Goal: Task Accomplishment & Management: Use online tool/utility

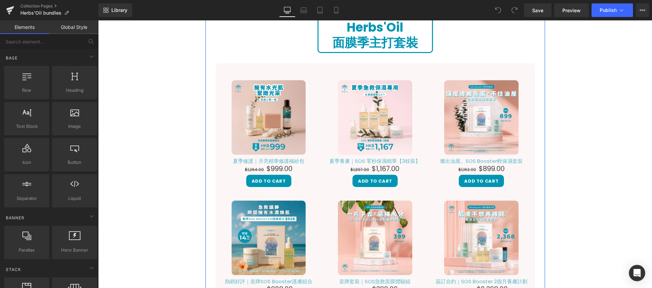
scroll to position [92, 0]
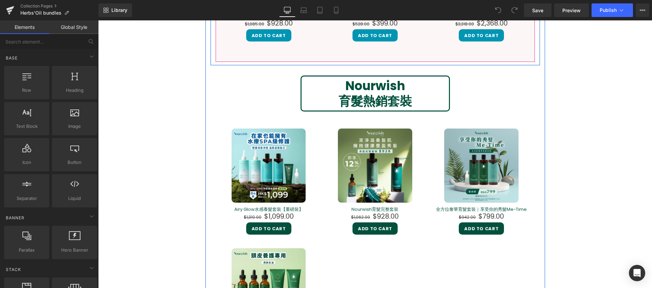
scroll to position [497, 0]
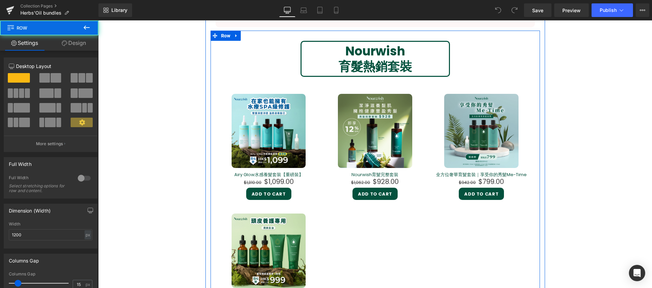
click at [529, 58] on div "Nourwish 育髮熱銷套裝 Heading Sale Off (P) Image Airy Glow水感養髮套裝【重磅裝】 (P) Title $1,31…" at bounding box center [376, 197] width 330 height 312
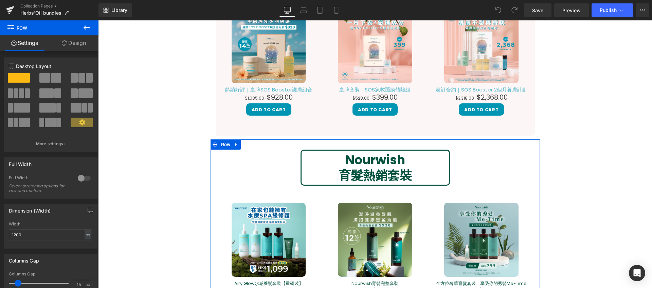
click at [83, 42] on link "Design" at bounding box center [73, 42] width 49 height 15
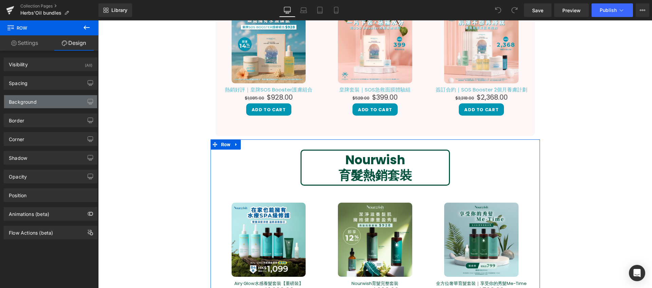
click at [65, 101] on div "Background" at bounding box center [50, 101] width 93 height 13
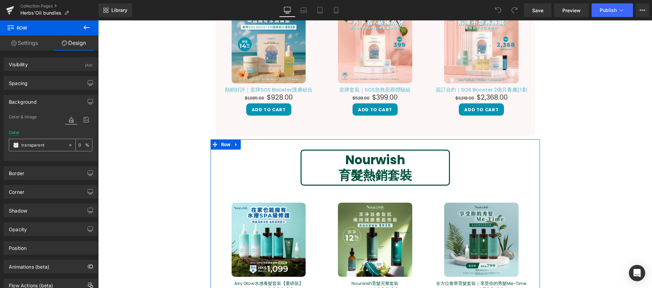
click at [25, 143] on input "transparent" at bounding box center [42, 144] width 43 height 7
click at [18, 144] on span at bounding box center [15, 144] width 5 height 5
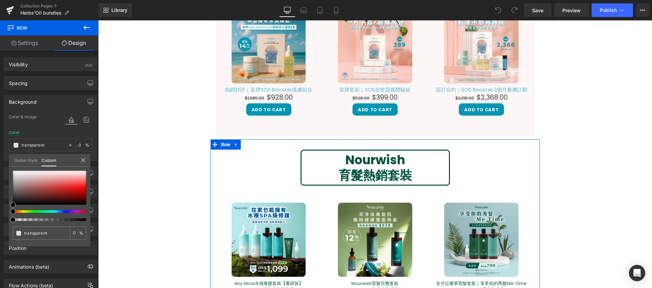
type input "#000000"
type input "100"
type input "#000000"
type input "100"
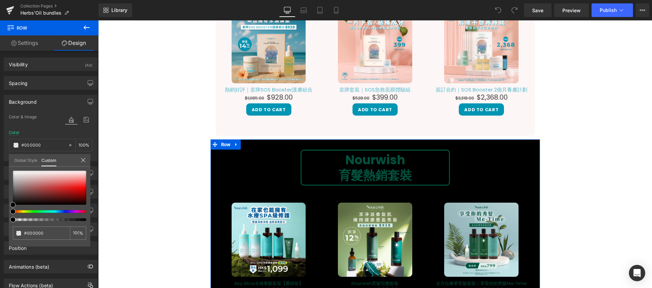
click at [47, 211] on div at bounding box center [46, 211] width 73 height 3
click at [50, 212] on span at bounding box center [49, 211] width 5 height 5
type input "#0a0909"
type input "#533636"
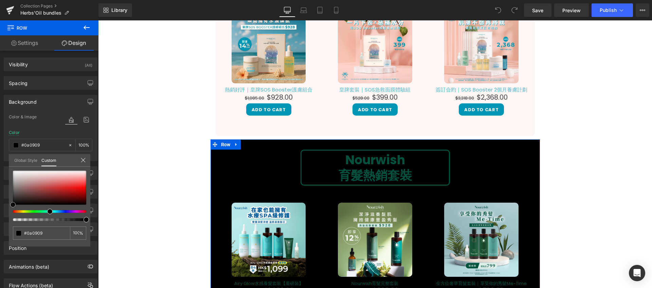
type input "#533636"
type input "#884848"
type input "#944c4c"
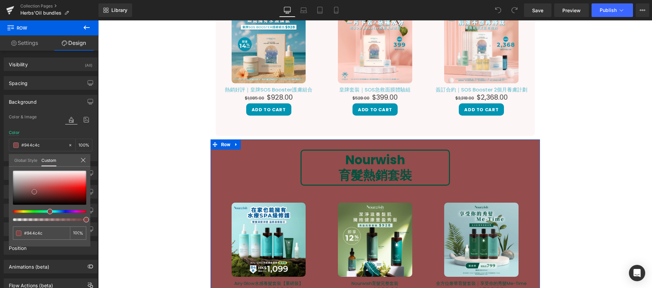
type input "#ae5a5a"
type input "#b86969"
type input "#be7373"
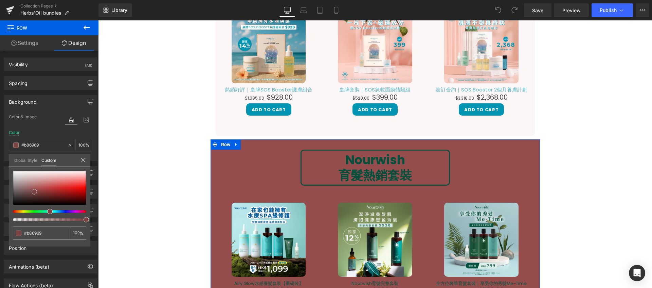
type input "#be7373"
drag, startPoint x: 13, startPoint y: 203, endPoint x: 40, endPoint y: 182, distance: 34.4
click at [40, 182] on span at bounding box center [40, 183] width 5 height 5
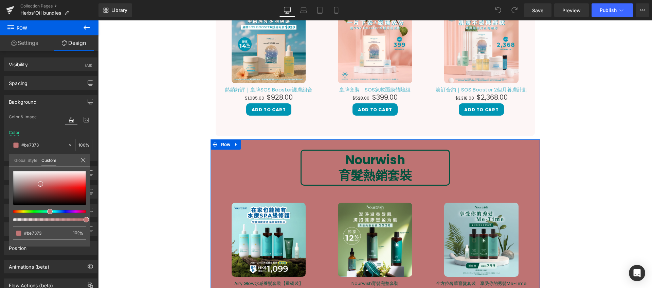
type input "#769ec0"
click at [53, 212] on div at bounding box center [46, 211] width 73 height 3
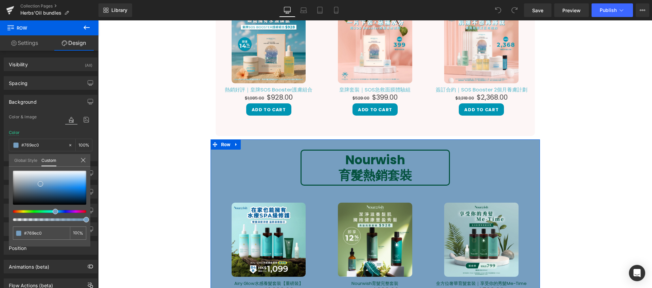
type input "#76a7c0"
click at [51, 211] on div at bounding box center [46, 211] width 73 height 3
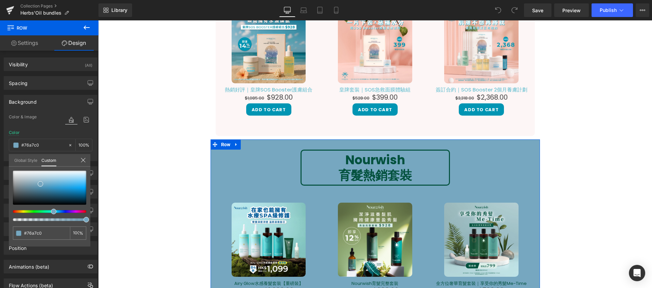
type input "#76b1c0"
click at [49, 211] on div at bounding box center [46, 211] width 73 height 3
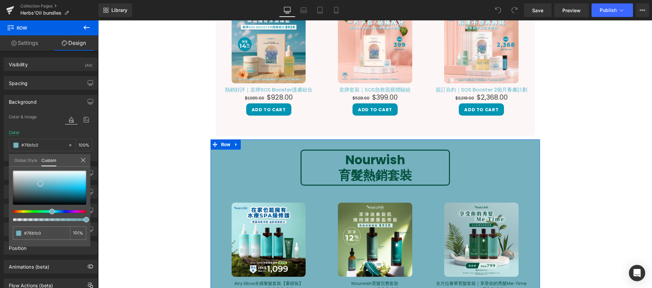
type input "#76c0b6"
click at [45, 210] on div at bounding box center [46, 211] width 73 height 3
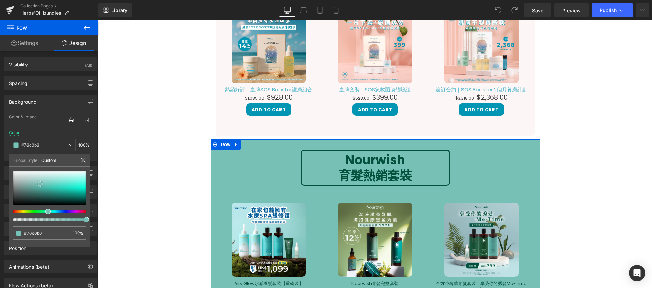
type input "#75c1b7"
type input "#7dc8be"
type input "#90dad0"
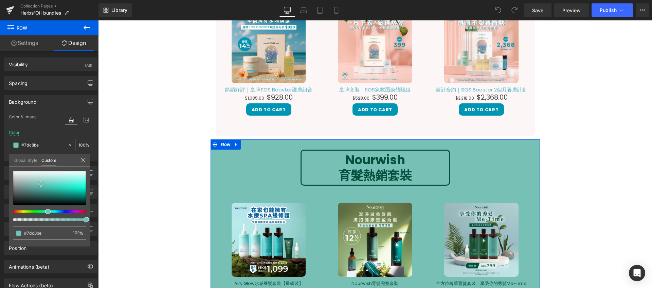
type input "#90dad0"
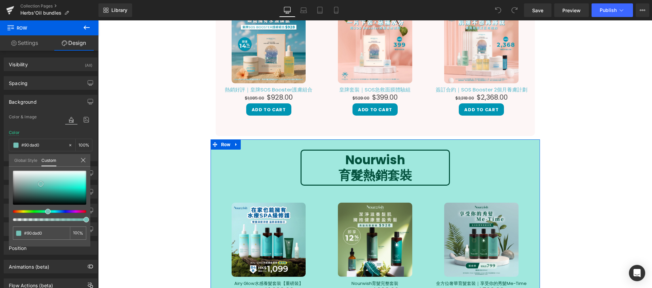
type input "#a0e8de"
type input "#a9eee5"
type input "#aeefe6"
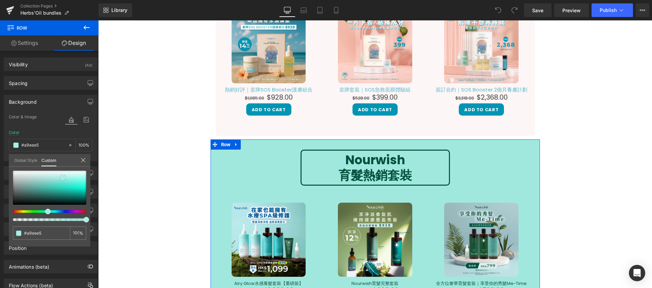
type input "#aeefe6"
type input "#baf2ea"
type input "#c2f3ec"
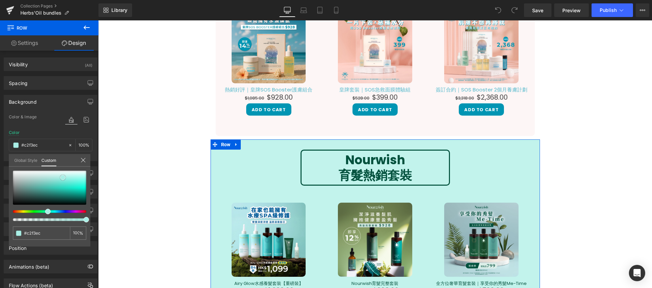
type input "#c1f5ed"
type input "#caf6ef"
type input "#cff6ef"
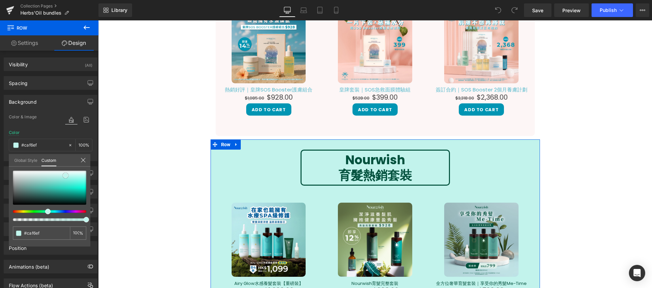
type input "#cff6ef"
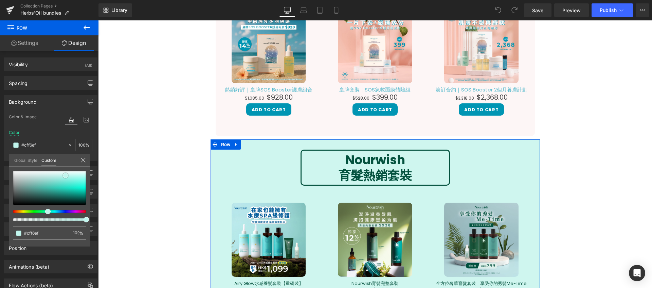
type input "#d3f7f0"
type input "#d2f8f0"
type input "#d7f9f1"
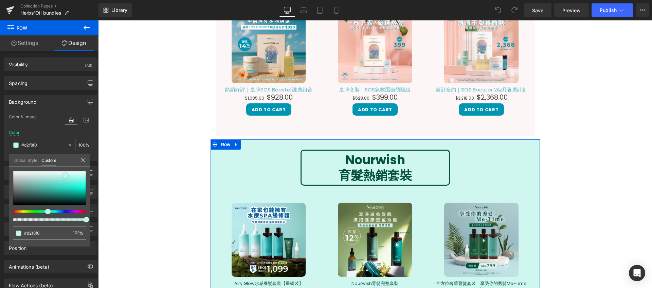
type input "#d7f9f1"
type input "#d5fbf1"
type input "#d4fcf0"
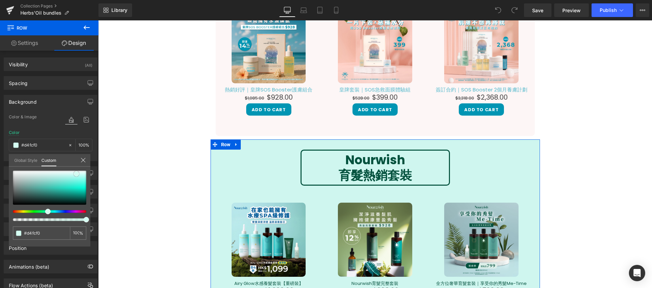
type input "#d8fcf1"
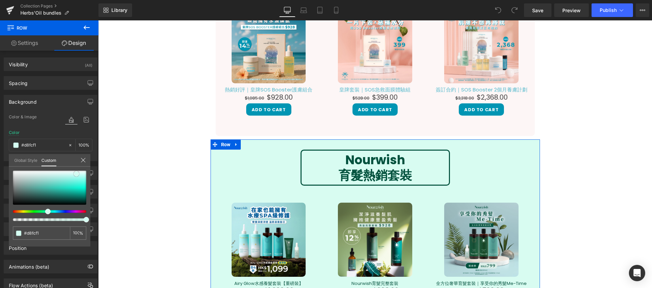
type input "#d9fbf1"
type input "#defcf3"
type input "#ddfdf3"
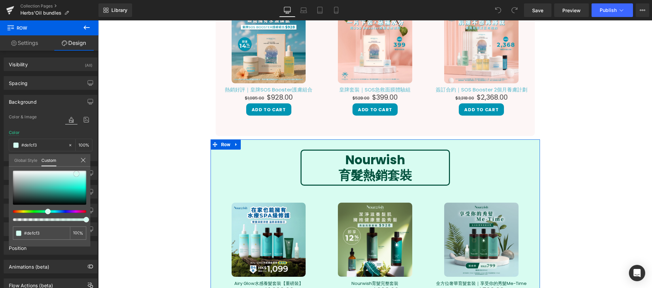
type input "#ddfdf3"
type input "#e2fdf4"
type input "#ebfef7"
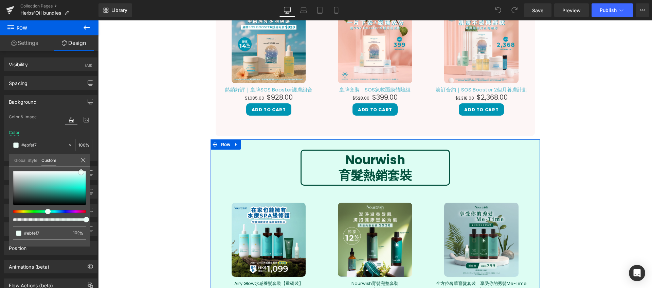
type input "#ecfdf7"
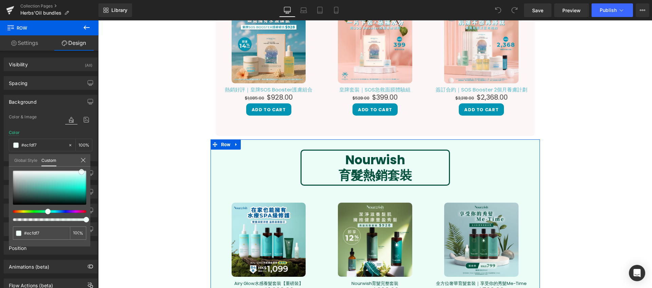
type input "#f0fef9"
type input "#fafefd"
type input "#ffffff"
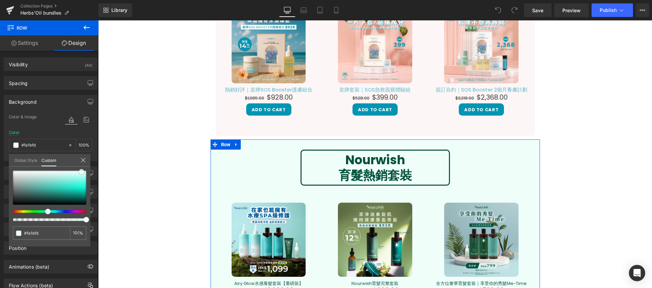
type input "#ffffff"
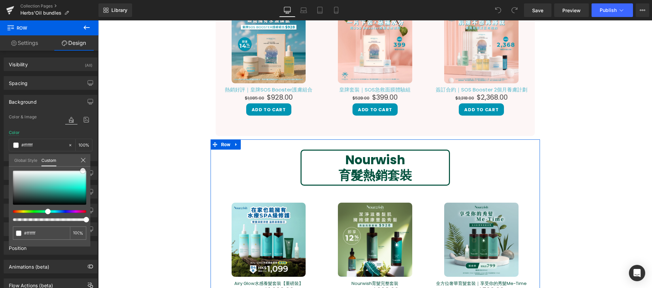
type input "#fafefd"
type input "#f1fdf9"
type input "#f0fef9"
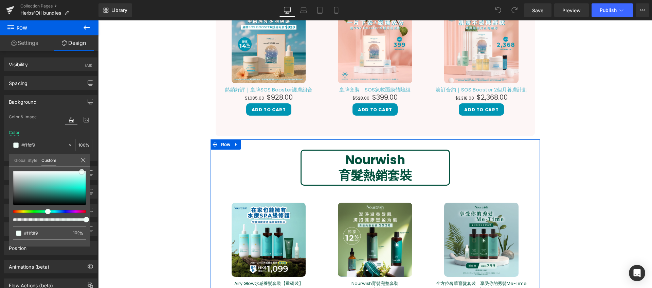
type input "#f0fef9"
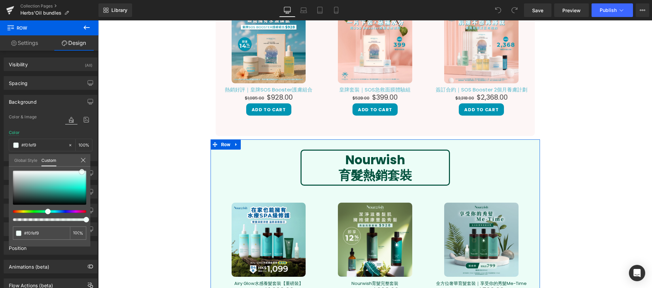
type input "#ecfdf7"
type input "#e6fdf5"
type input "#e2fdf3"
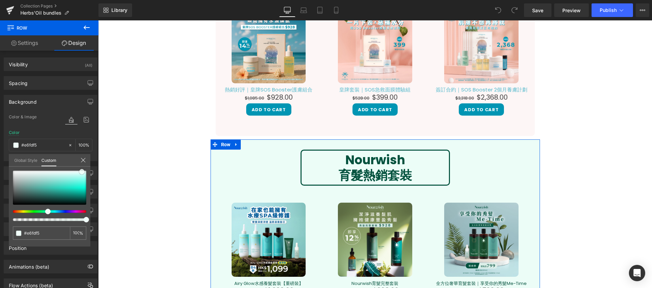
type input "#e2fdf3"
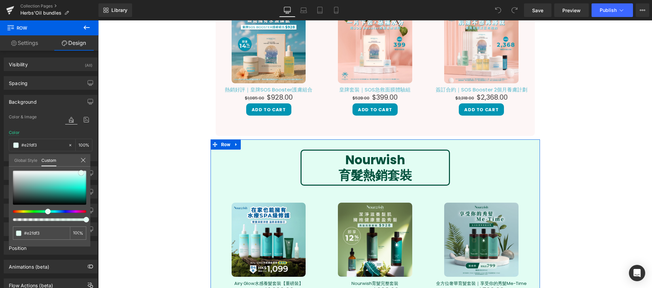
type input "#e7fdf5"
type input "#ecfdf7"
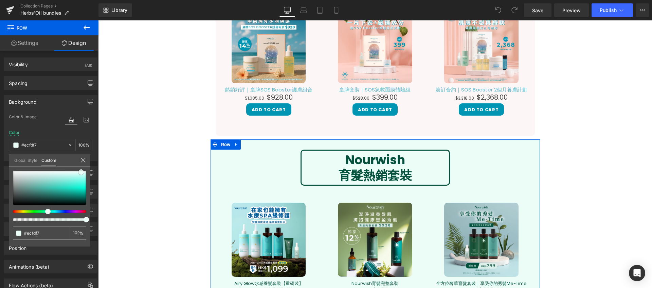
type input "#f0fef9"
type input "#f5fefb"
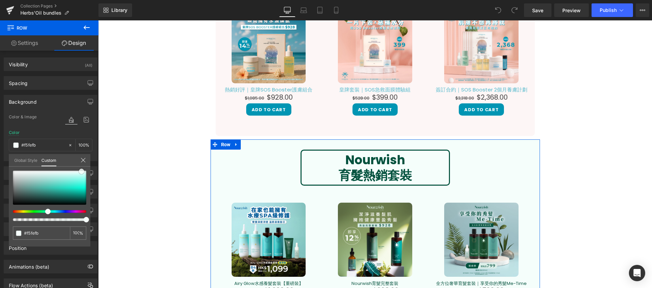
drag, startPoint x: 39, startPoint y: 181, endPoint x: 81, endPoint y: 168, distance: 43.0
click at [81, 169] on span at bounding box center [81, 171] width 5 height 5
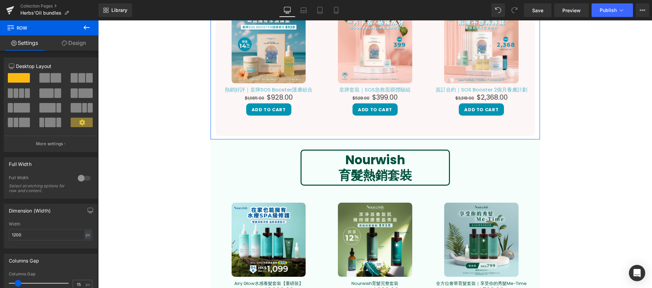
click at [67, 47] on link "Design" at bounding box center [73, 42] width 49 height 15
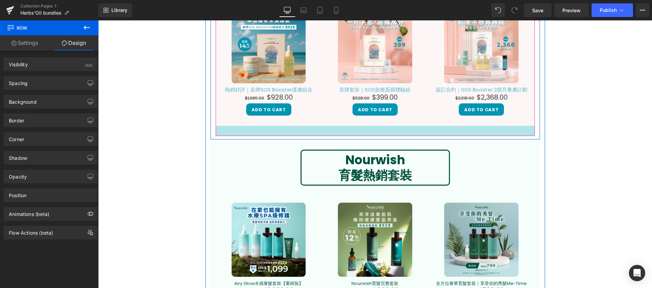
click at [245, 131] on div at bounding box center [375, 131] width 319 height 10
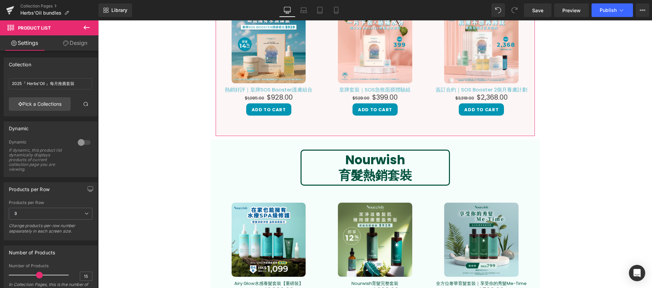
click at [76, 46] on link "Design" at bounding box center [75, 42] width 49 height 15
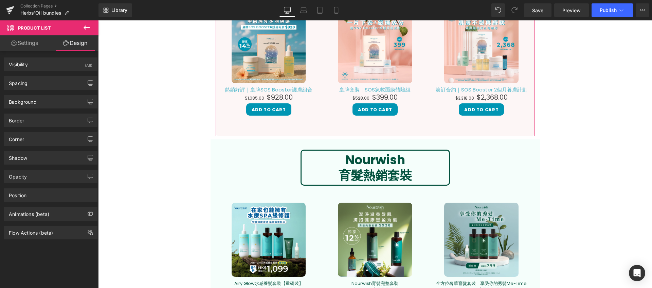
type input "#fdf6f6"
type input "100"
click at [62, 99] on div "Background" at bounding box center [50, 101] width 93 height 13
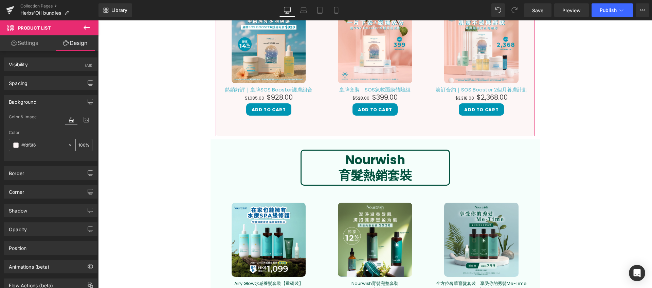
click at [55, 142] on input "#fdf6f6" at bounding box center [42, 144] width 43 height 7
click at [69, 145] on icon at bounding box center [70, 145] width 5 height 5
type input "none"
type input "0"
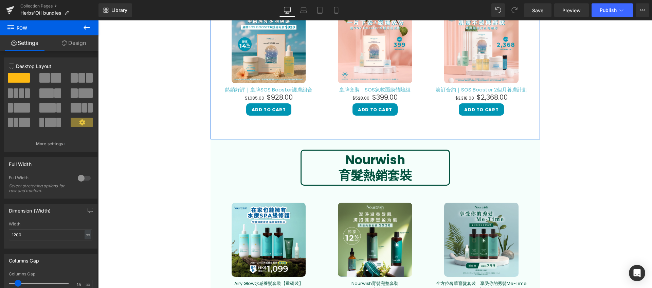
click at [84, 45] on link "Design" at bounding box center [73, 42] width 49 height 15
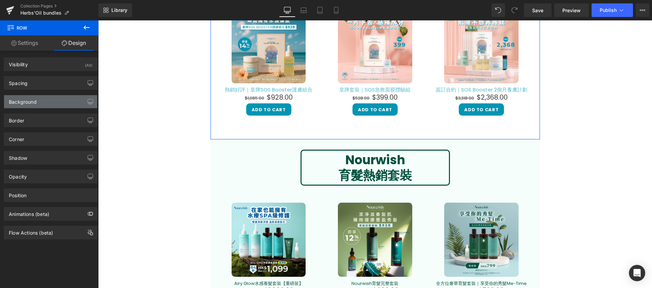
click at [59, 104] on div "Background" at bounding box center [50, 101] width 93 height 13
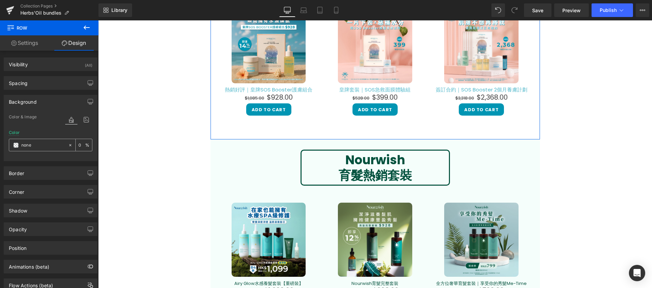
click at [35, 144] on input "none" at bounding box center [42, 144] width 43 height 7
paste input "#fdf6f6"
type input "#fdf6f6"
type input "100"
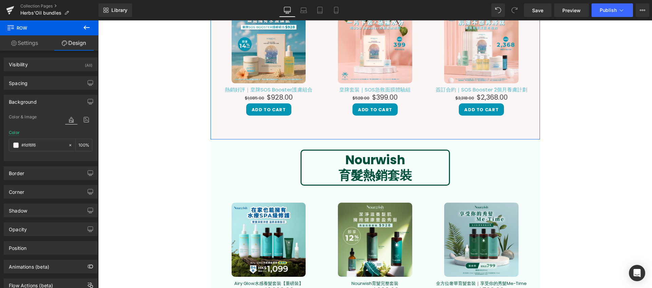
type input "#fdf6f6"
click at [47, 135] on div "Color #fdf6f6 100 %" at bounding box center [51, 144] width 84 height 29
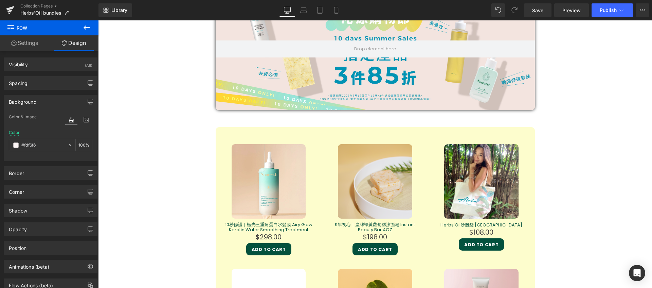
scroll to position [768, 0]
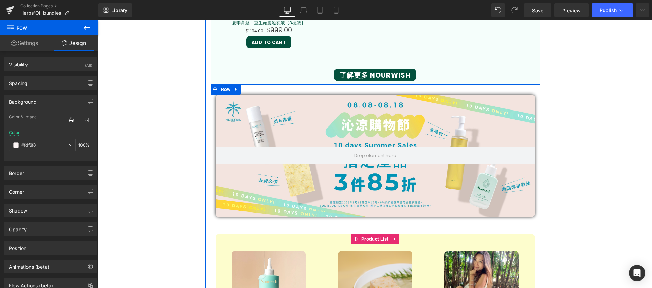
click at [370, 237] on span "Product List" at bounding box center [375, 239] width 31 height 10
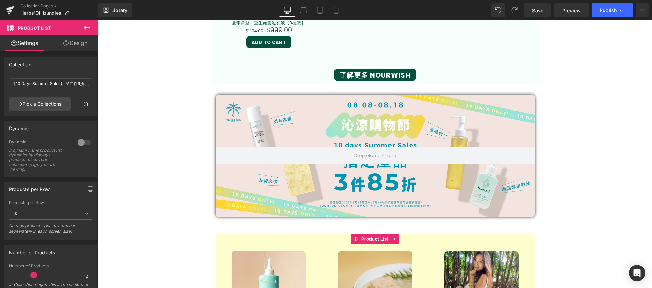
click at [73, 45] on link "Design" at bounding box center [75, 42] width 49 height 15
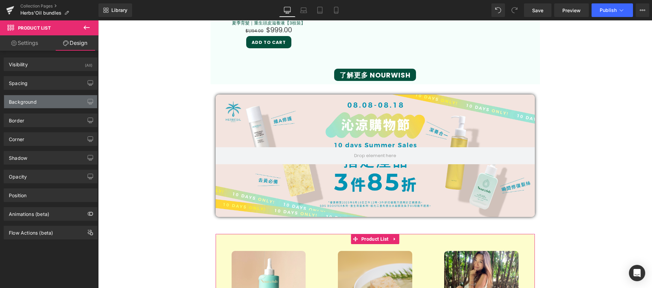
click at [52, 107] on div "Background" at bounding box center [50, 101] width 93 height 13
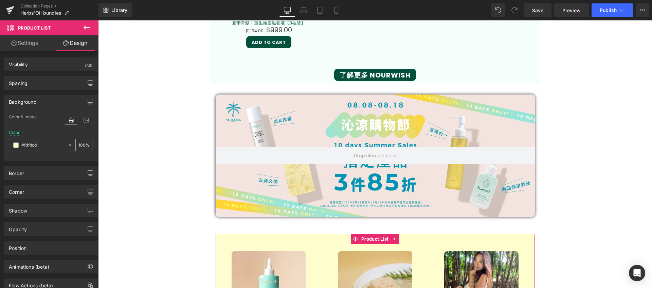
click at [51, 144] on input "#fdfdcd" at bounding box center [42, 144] width 43 height 7
click at [68, 145] on icon at bounding box center [70, 145] width 5 height 5
type input "none"
type input "0"
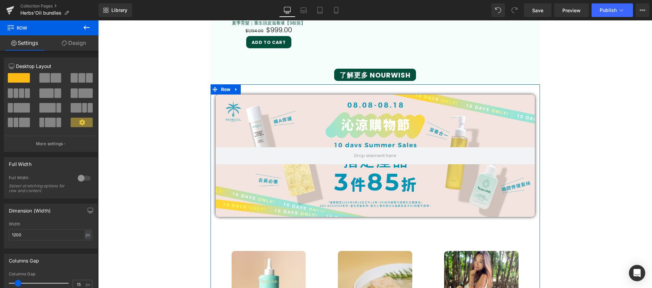
click at [75, 35] on link "Design" at bounding box center [73, 42] width 49 height 15
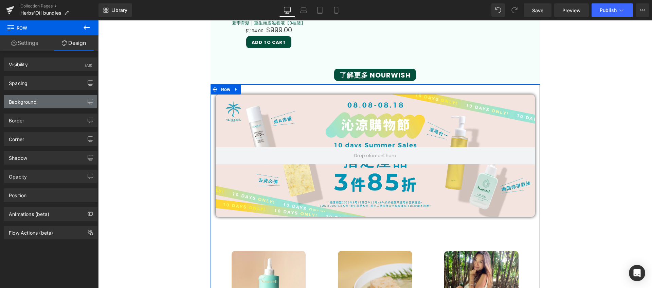
click at [43, 103] on div "Background" at bounding box center [50, 101] width 93 height 13
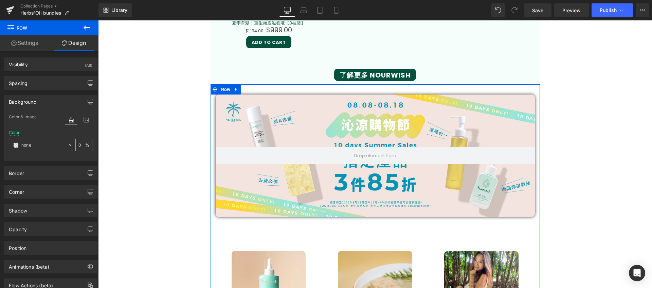
click at [30, 142] on input "none" at bounding box center [42, 144] width 43 height 7
paste input "#fdfdcd"
type input "#fdfdcd"
type input "100"
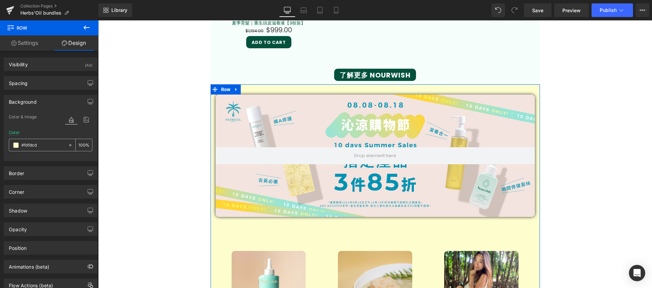
type input "#fdfdcd"
click at [17, 144] on span at bounding box center [15, 144] width 5 height 5
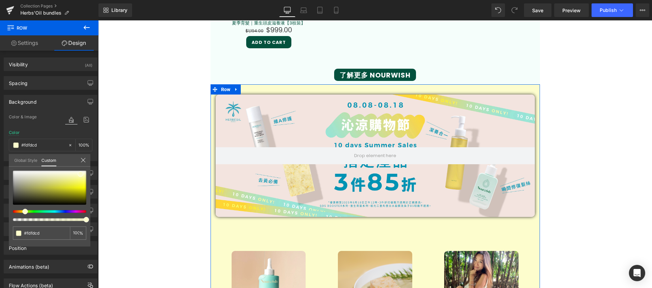
type input "99"
type input "98"
type input "96"
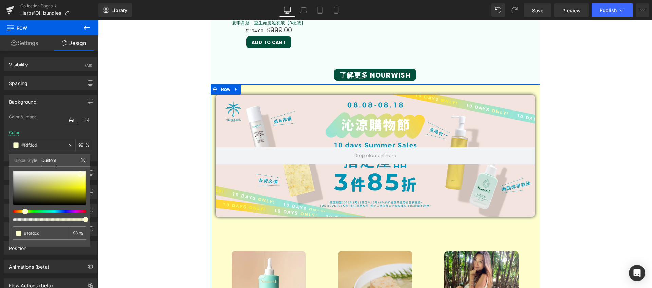
type input "96"
type input "95"
type input "94"
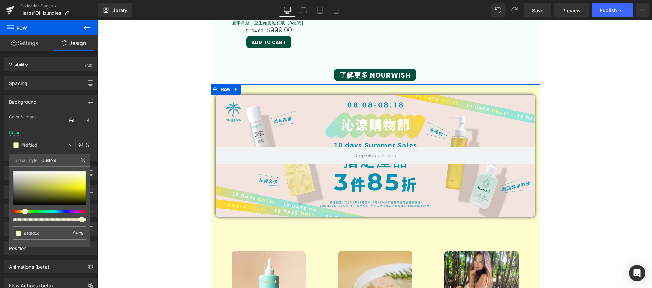
type input "93"
type input "92"
type input "90"
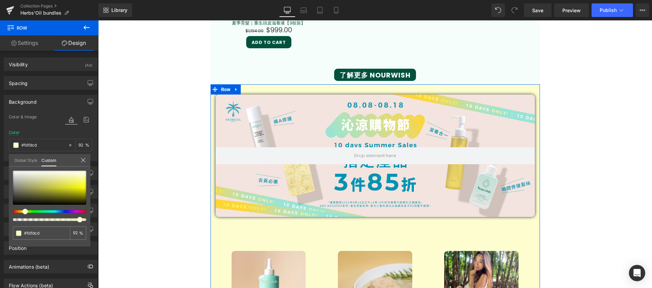
type input "90"
type input "88"
type input "87"
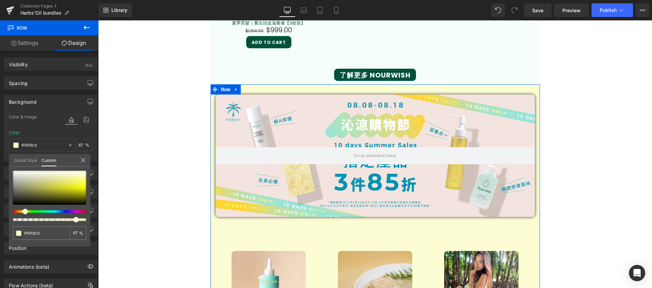
type input "85"
type input "80"
type input "76"
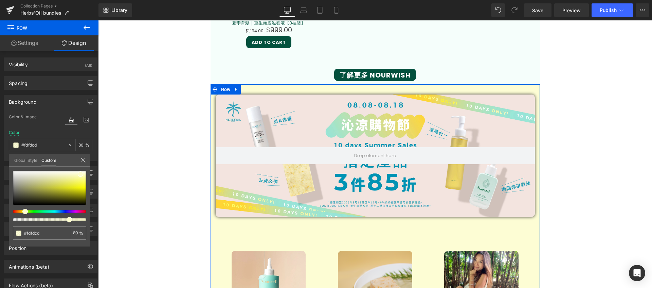
type input "76"
type input "73"
drag, startPoint x: 83, startPoint y: 219, endPoint x: 61, endPoint y: 220, distance: 22.5
click at [61, 220] on div at bounding box center [46, 219] width 73 height 3
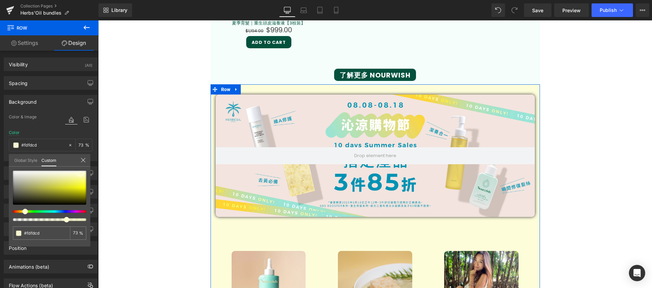
type input "77"
type input "100"
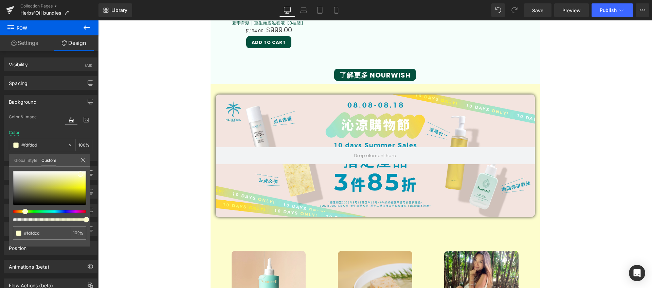
drag, startPoint x: 165, startPoint y: 241, endPoint x: 125, endPoint y: 220, distance: 45.0
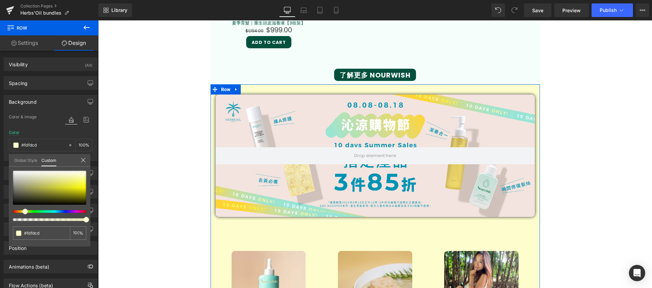
click at [25, 211] on span at bounding box center [24, 211] width 5 height 5
type input "#f3fcce"
type input "#f0fbcf"
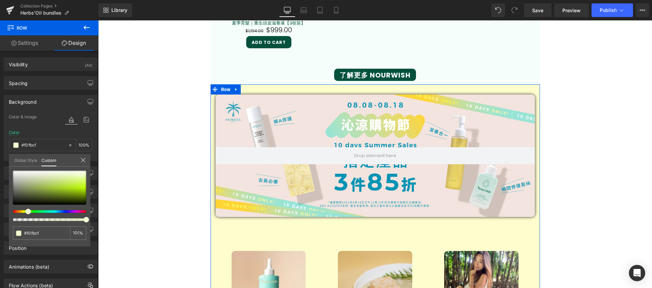
type input "#eefbcf"
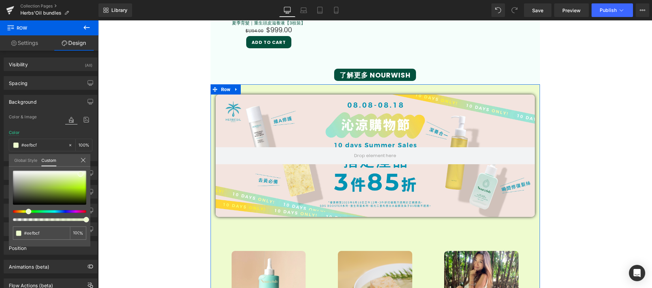
type input "#f0fbcf"
type input "#f2fbcf"
type input "#f3fbcf"
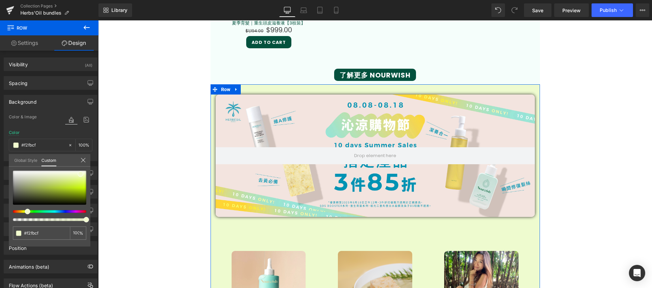
type input "#f3fbcf"
type input "#f5fbcf"
type input "#f6fbcf"
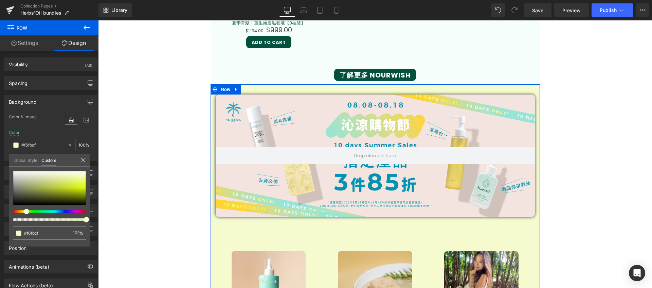
type input "#f7fbcf"
type input "#f9fbcf"
type input "#fbfbcf"
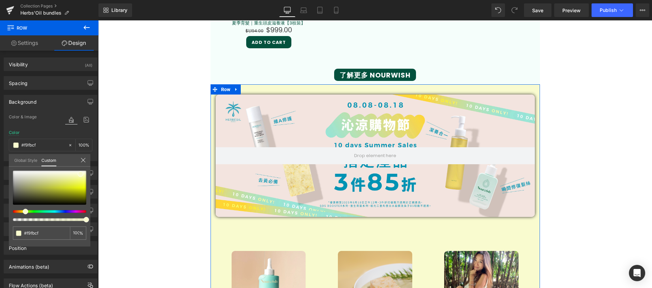
type input "#fbfbcf"
click at [23, 211] on span at bounding box center [24, 211] width 5 height 5
click at [79, 172] on span at bounding box center [80, 173] width 5 height 5
type input "#fcfcd3"
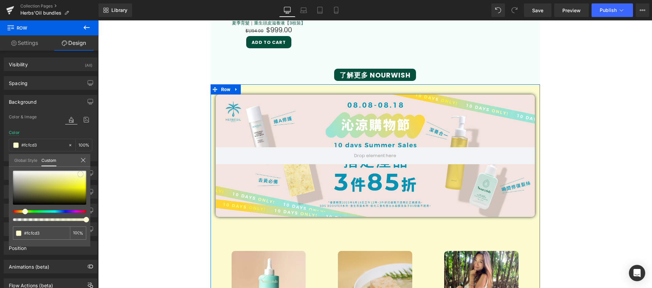
type input "#fefefa"
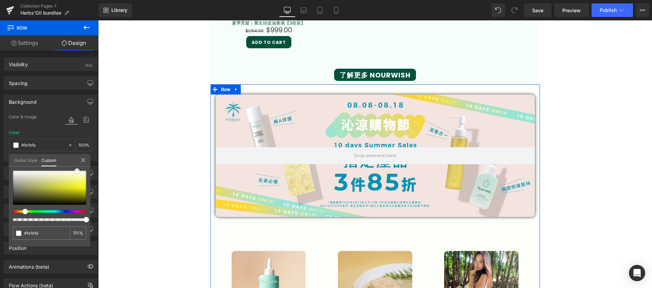
type input "#fdfdf6"
type input "#fefef5"
type input "#fdfdeb"
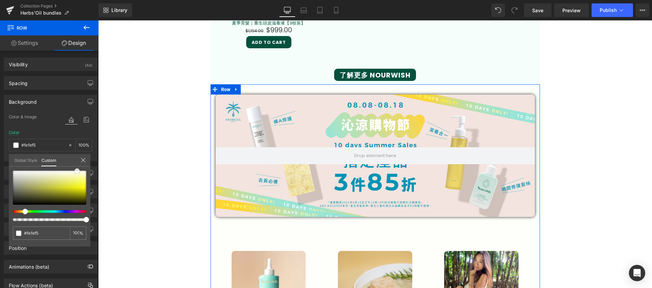
type input "#fdfdeb"
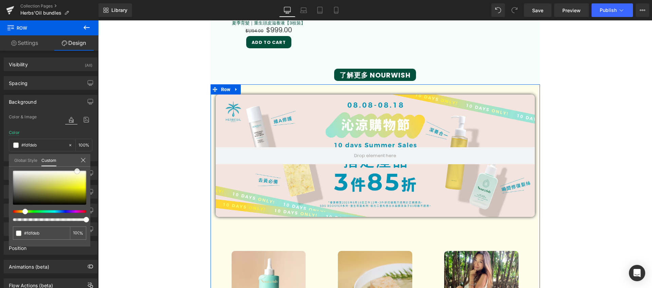
type input "#fdfdec"
type input "#fcfce3"
type input "#fdfde2"
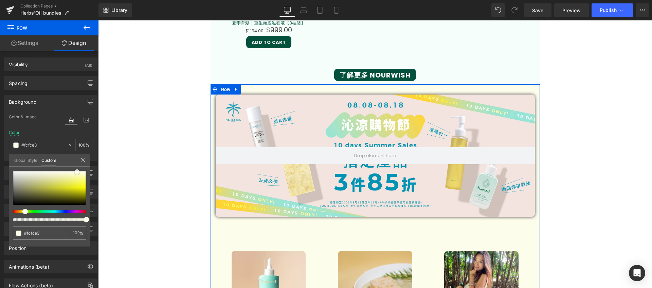
type input "#fdfde2"
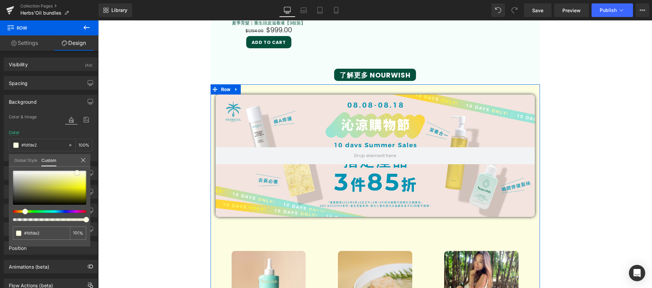
drag, startPoint x: 79, startPoint y: 172, endPoint x: 76, endPoint y: 171, distance: 3.7
click at [76, 171] on span at bounding box center [76, 172] width 5 height 5
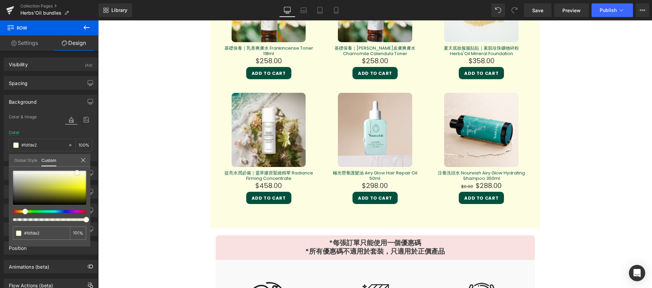
scroll to position [1335, 0]
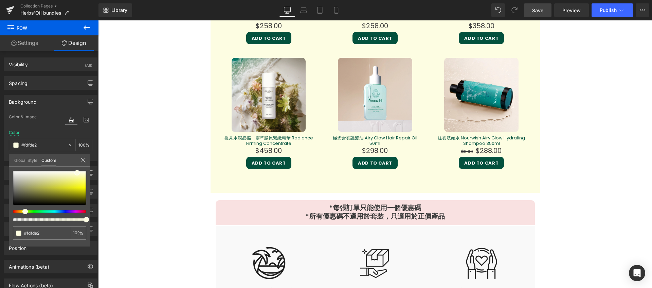
click at [543, 10] on span "Save" at bounding box center [537, 10] width 11 height 7
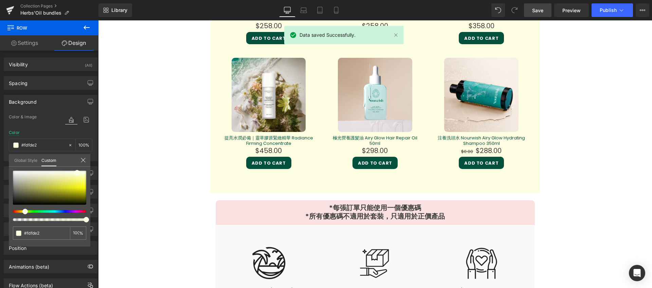
scroll to position [1487, 0]
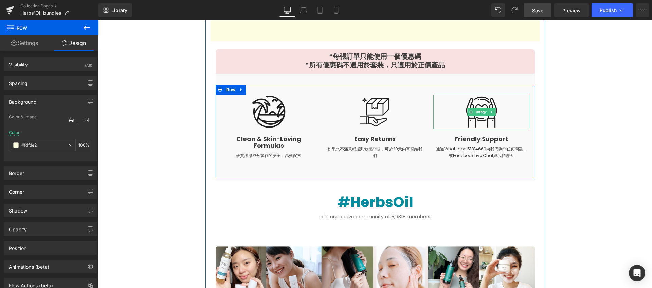
click at [481, 117] on img at bounding box center [482, 112] width 34 height 34
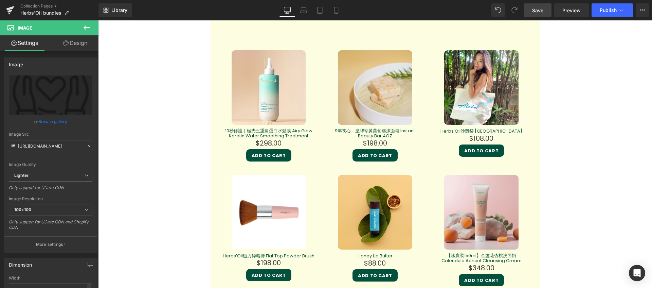
scroll to position [755, 0]
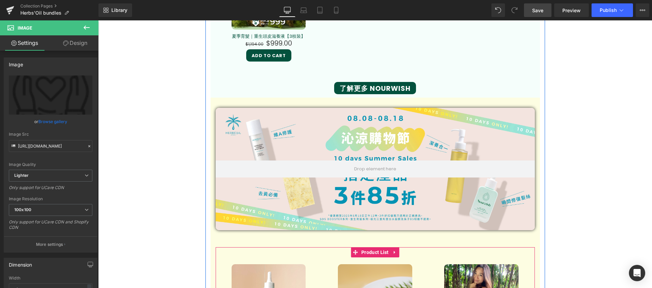
click at [362, 125] on div at bounding box center [375, 169] width 319 height 122
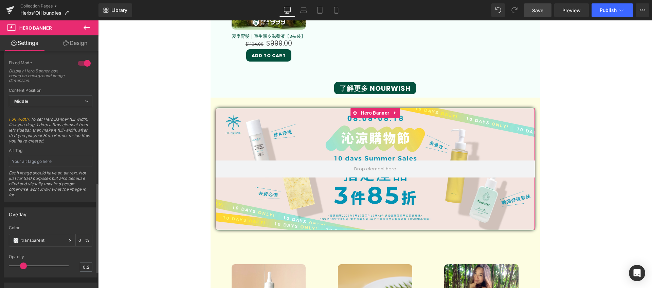
scroll to position [279, 0]
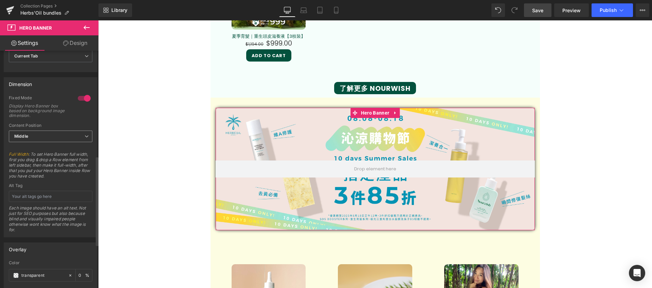
click at [76, 135] on span "Middle" at bounding box center [51, 136] width 84 height 12
click at [76, 135] on span "Middle" at bounding box center [49, 136] width 81 height 12
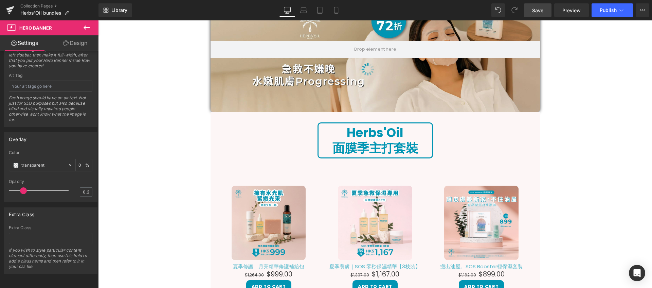
scroll to position [0, 0]
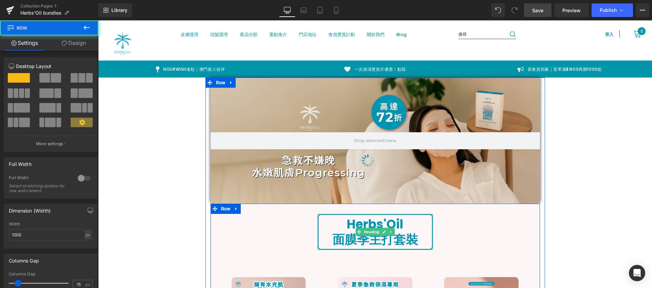
click at [415, 234] on strong "面膜季主打套裝" at bounding box center [376, 239] width 86 height 17
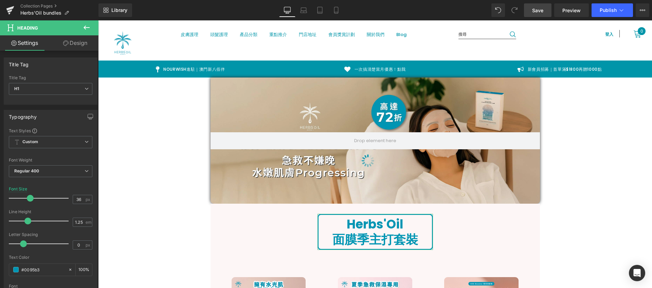
click at [78, 43] on link "Design" at bounding box center [75, 42] width 49 height 15
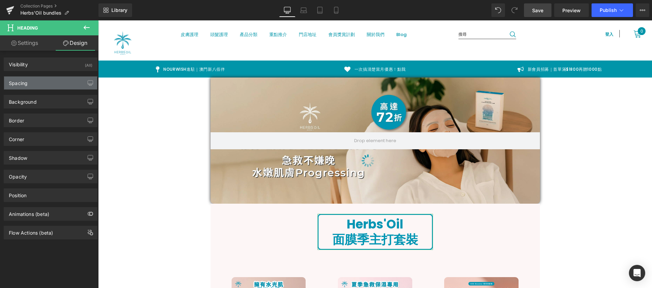
click at [56, 86] on div "Spacing" at bounding box center [50, 82] width 93 height 13
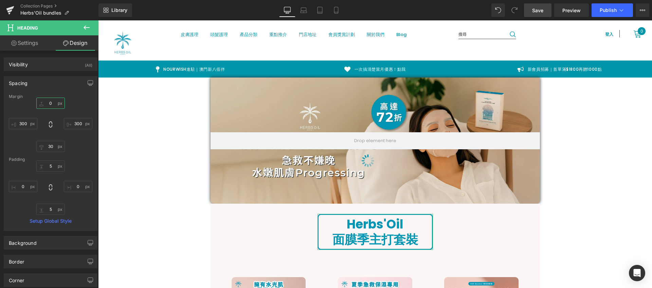
click at [51, 103] on input "0" at bounding box center [50, 103] width 29 height 11
type input "１"
type input "１０"
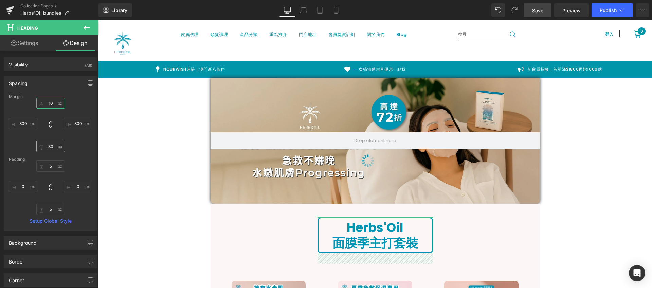
type input "10"
click at [51, 145] on input "30" at bounding box center [50, 146] width 29 height 11
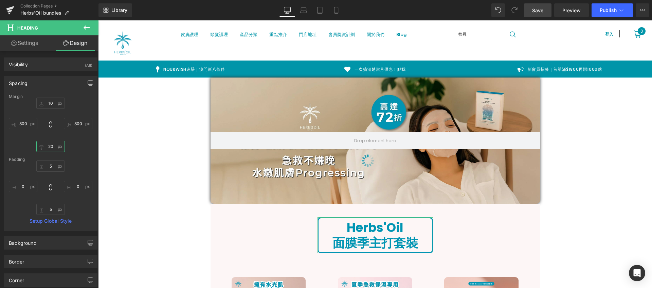
type input "2"
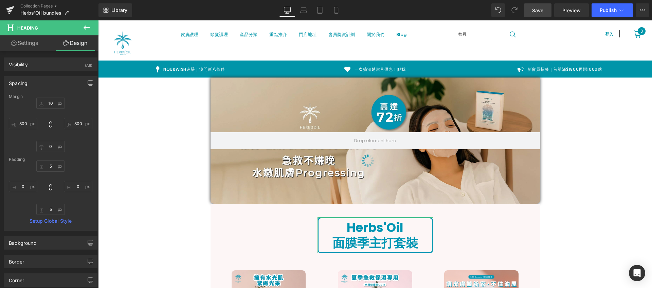
click at [92, 159] on div "Margin 10 10 300px 300 300px 300 [GEOGRAPHIC_DATA] 5px 5 0px 0 5px 5 0px 0 Setu…" at bounding box center [50, 162] width 93 height 136
click at [532, 13] on link "Save" at bounding box center [538, 10] width 28 height 14
click at [604, 7] on span "Publish" at bounding box center [608, 9] width 17 height 5
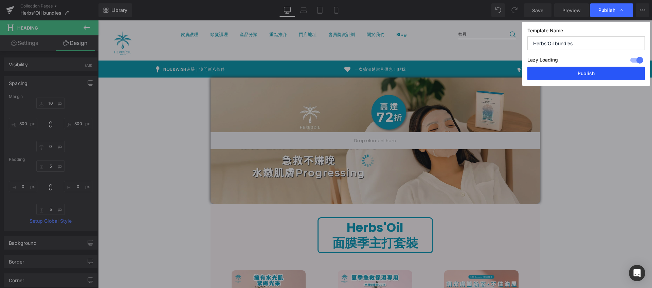
click at [583, 68] on button "Publish" at bounding box center [587, 74] width 118 height 14
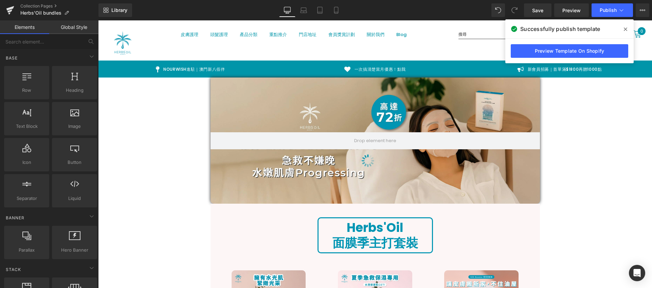
click at [625, 29] on icon at bounding box center [625, 29] width 3 height 3
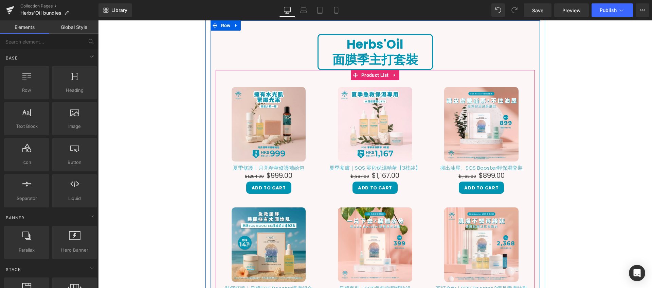
scroll to position [335, 0]
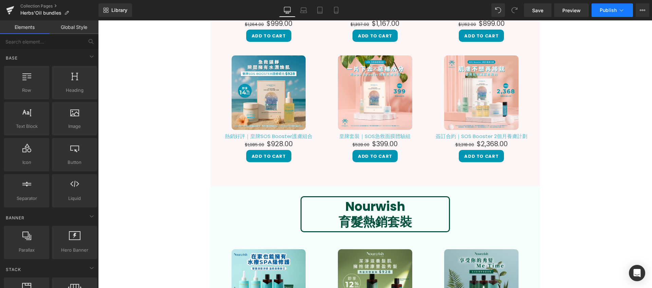
click at [614, 8] on span "Publish" at bounding box center [608, 9] width 17 height 5
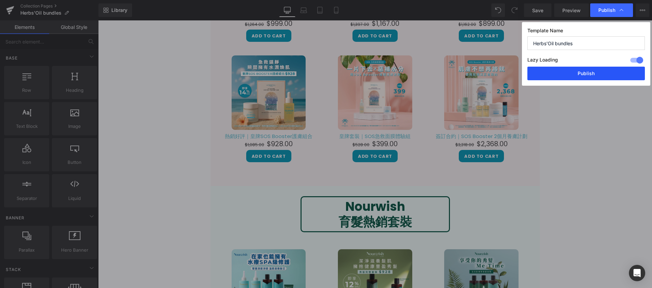
click at [592, 77] on button "Publish" at bounding box center [587, 74] width 118 height 14
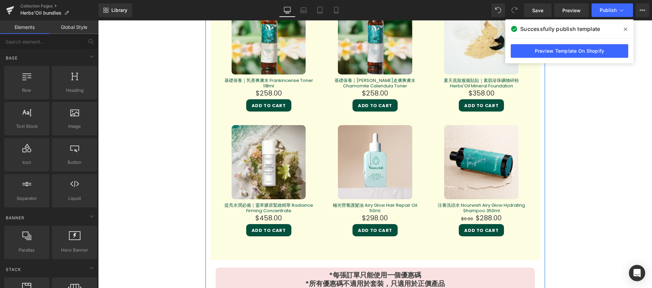
scroll to position [1475, 0]
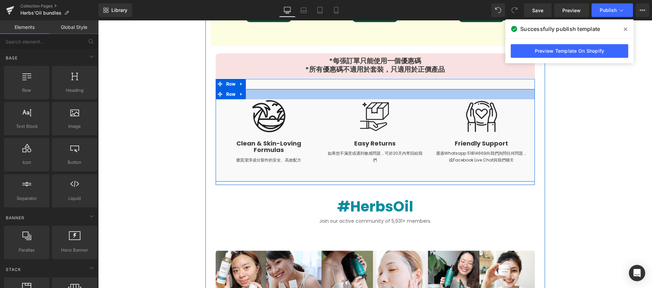
click at [264, 92] on div at bounding box center [375, 94] width 319 height 10
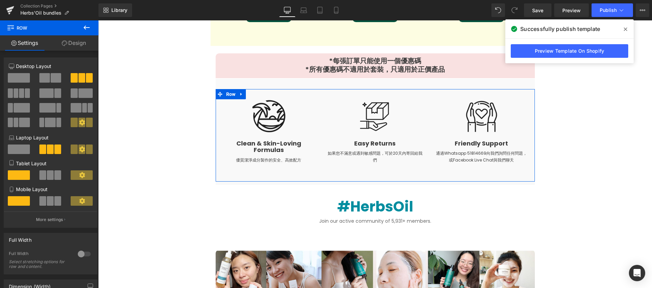
click at [78, 43] on link "Design" at bounding box center [73, 42] width 49 height 15
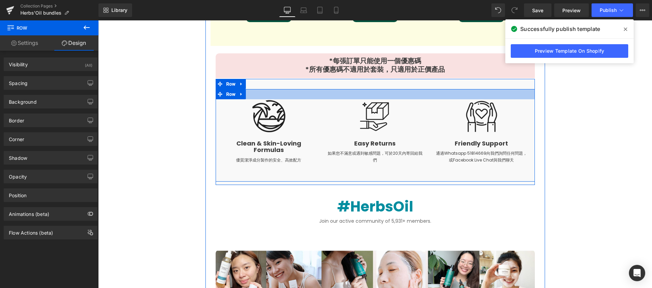
click at [346, 95] on div at bounding box center [375, 94] width 319 height 10
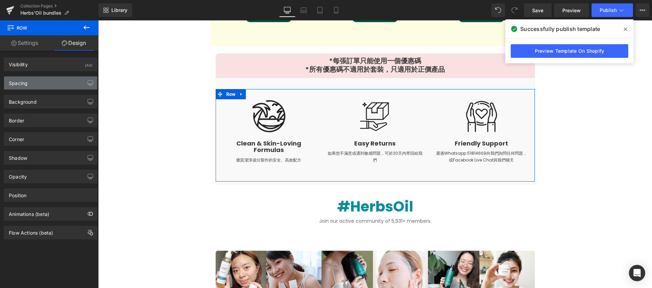
click at [54, 84] on div "Spacing" at bounding box center [50, 82] width 93 height 13
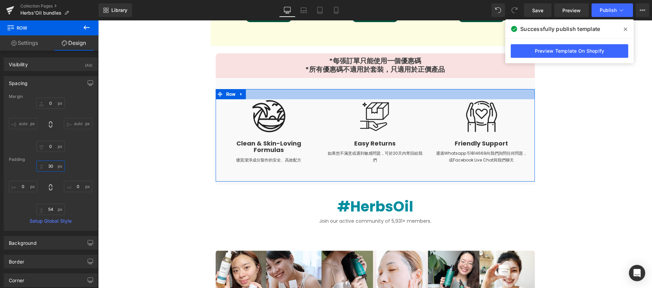
click at [52, 165] on input "30" at bounding box center [50, 165] width 29 height 11
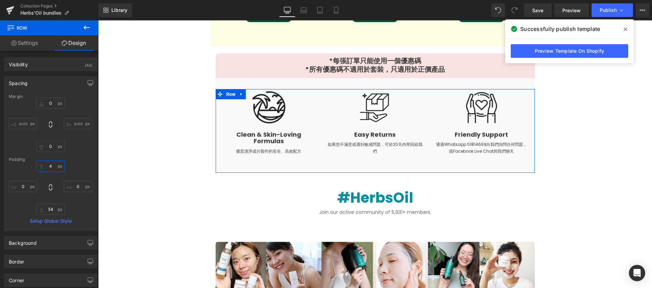
type input "40"
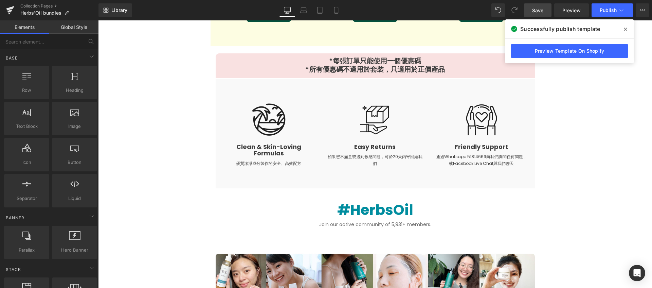
click at [544, 11] on link "Save" at bounding box center [538, 10] width 28 height 14
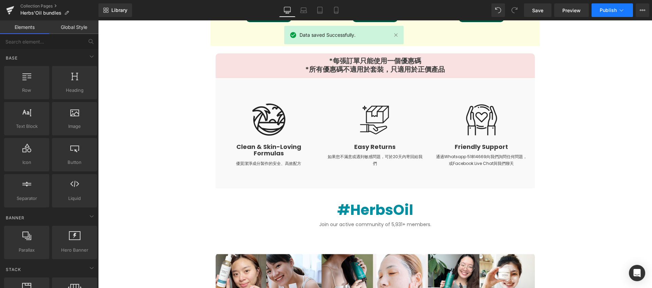
click at [614, 4] on button "Publish" at bounding box center [612, 10] width 41 height 14
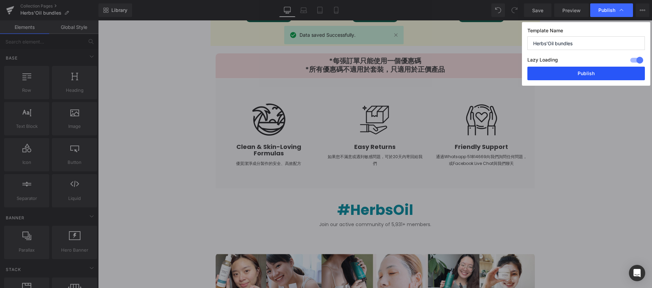
click at [585, 76] on button "Publish" at bounding box center [587, 74] width 118 height 14
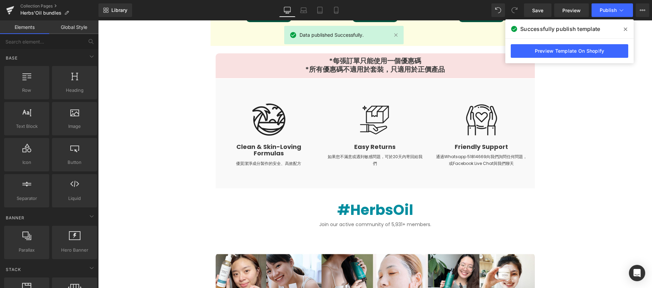
click at [624, 30] on icon at bounding box center [625, 28] width 3 height 5
